Goal: Find specific page/section: Find specific page/section

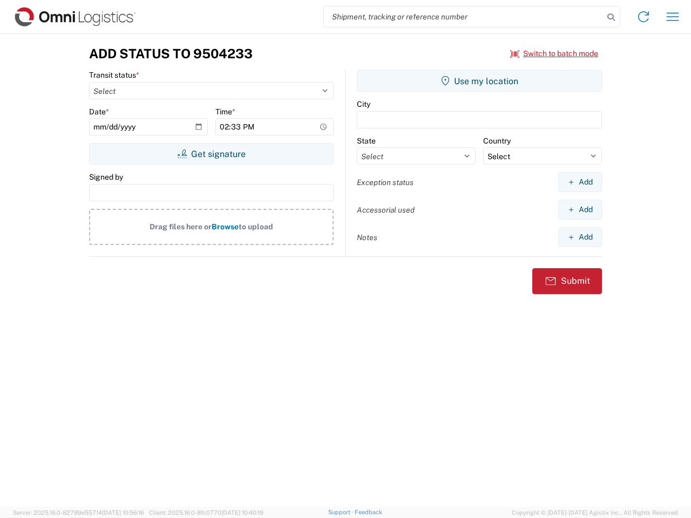
click at [464, 17] on input "search" at bounding box center [464, 16] width 280 height 21
click at [611, 17] on icon at bounding box center [611, 17] width 15 height 15
click at [644, 17] on icon at bounding box center [643, 16] width 17 height 17
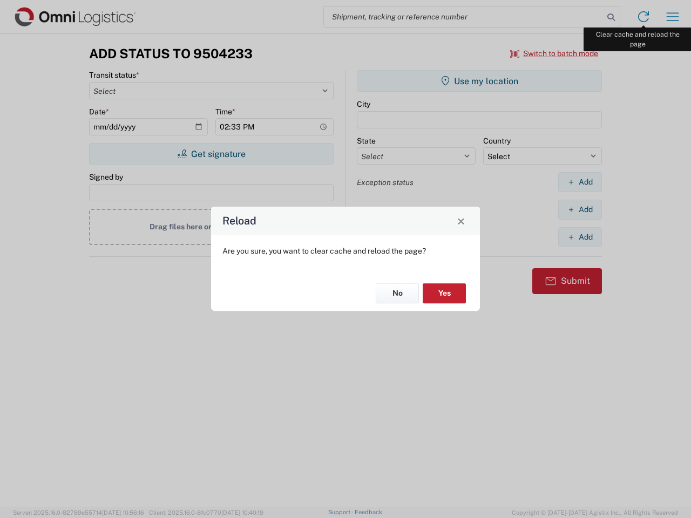
click at [673, 17] on div "Reload Are you sure, you want to clear cache and reload the page? No Yes" at bounding box center [345, 259] width 691 height 518
click at [555, 53] on div "Reload Are you sure, you want to clear cache and reload the page? No Yes" at bounding box center [345, 259] width 691 height 518
click at [211, 154] on div "Reload Are you sure, you want to clear cache and reload the page? No Yes" at bounding box center [345, 259] width 691 height 518
click at [480, 81] on div "Reload Are you sure, you want to clear cache and reload the page? No Yes" at bounding box center [345, 259] width 691 height 518
click at [580, 182] on div "Reload Are you sure, you want to clear cache and reload the page? No Yes" at bounding box center [345, 259] width 691 height 518
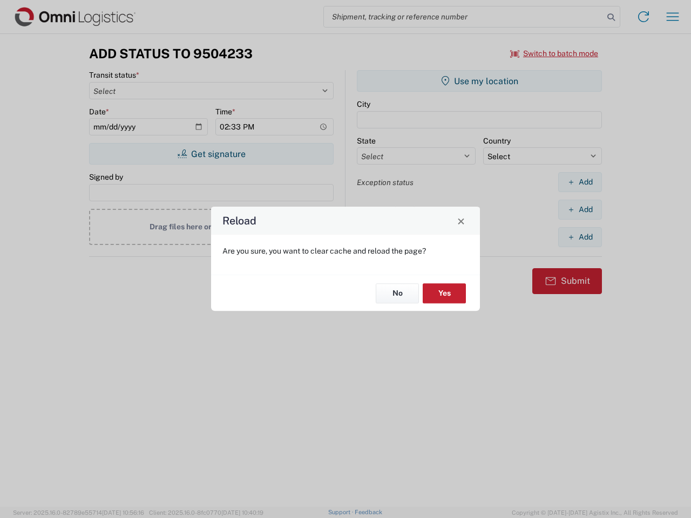
click at [580, 210] on div "Reload Are you sure, you want to clear cache and reload the page? No Yes" at bounding box center [345, 259] width 691 height 518
click at [580, 237] on div "Reload Are you sure, you want to clear cache and reload the page? No Yes" at bounding box center [345, 259] width 691 height 518
